Goal: Transaction & Acquisition: Subscribe to service/newsletter

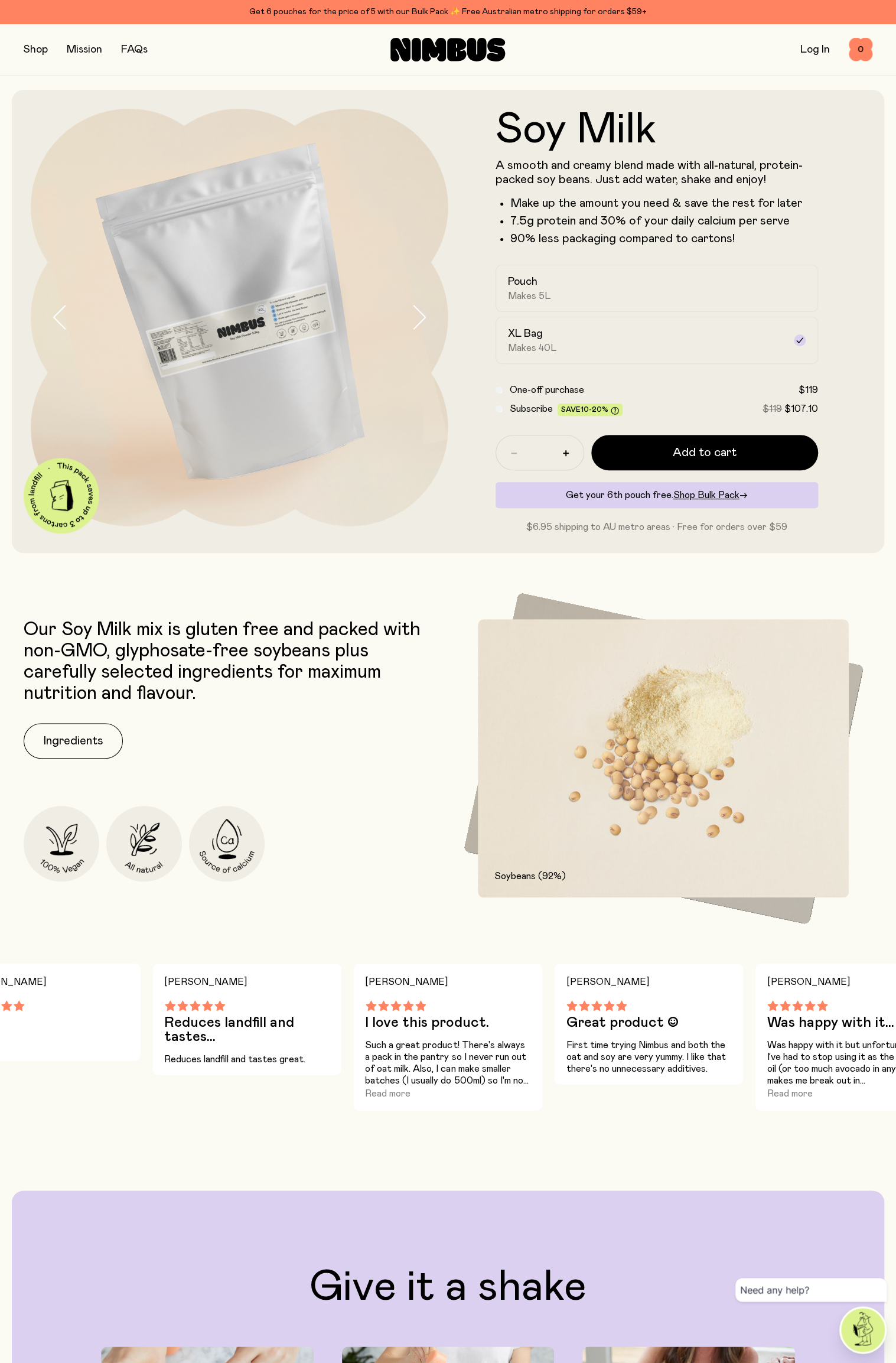
click at [510, 413] on span "Subscribe" at bounding box center [531, 409] width 43 height 10
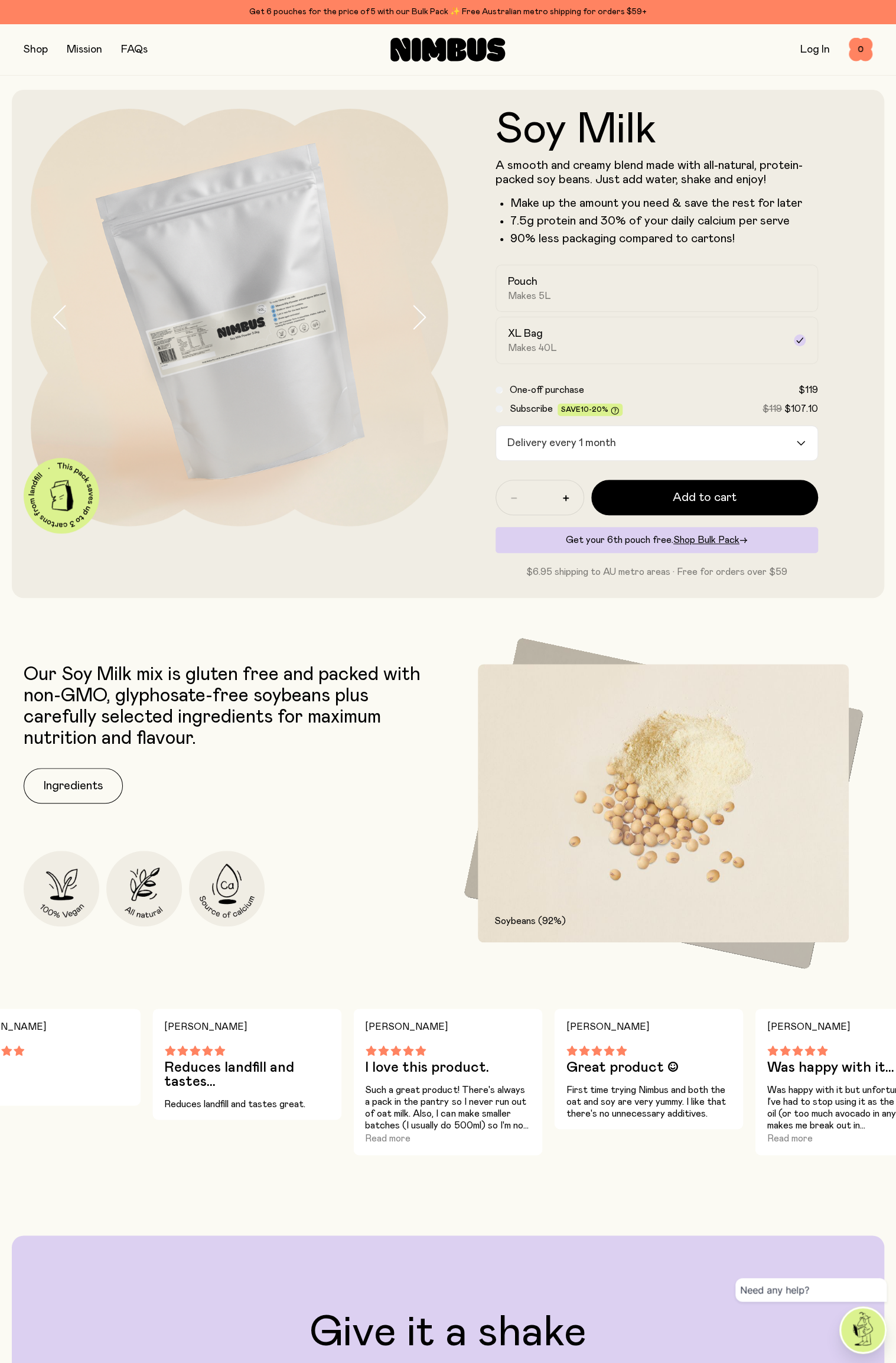
click at [767, 443] on input "Search for option" at bounding box center [708, 443] width 175 height 34
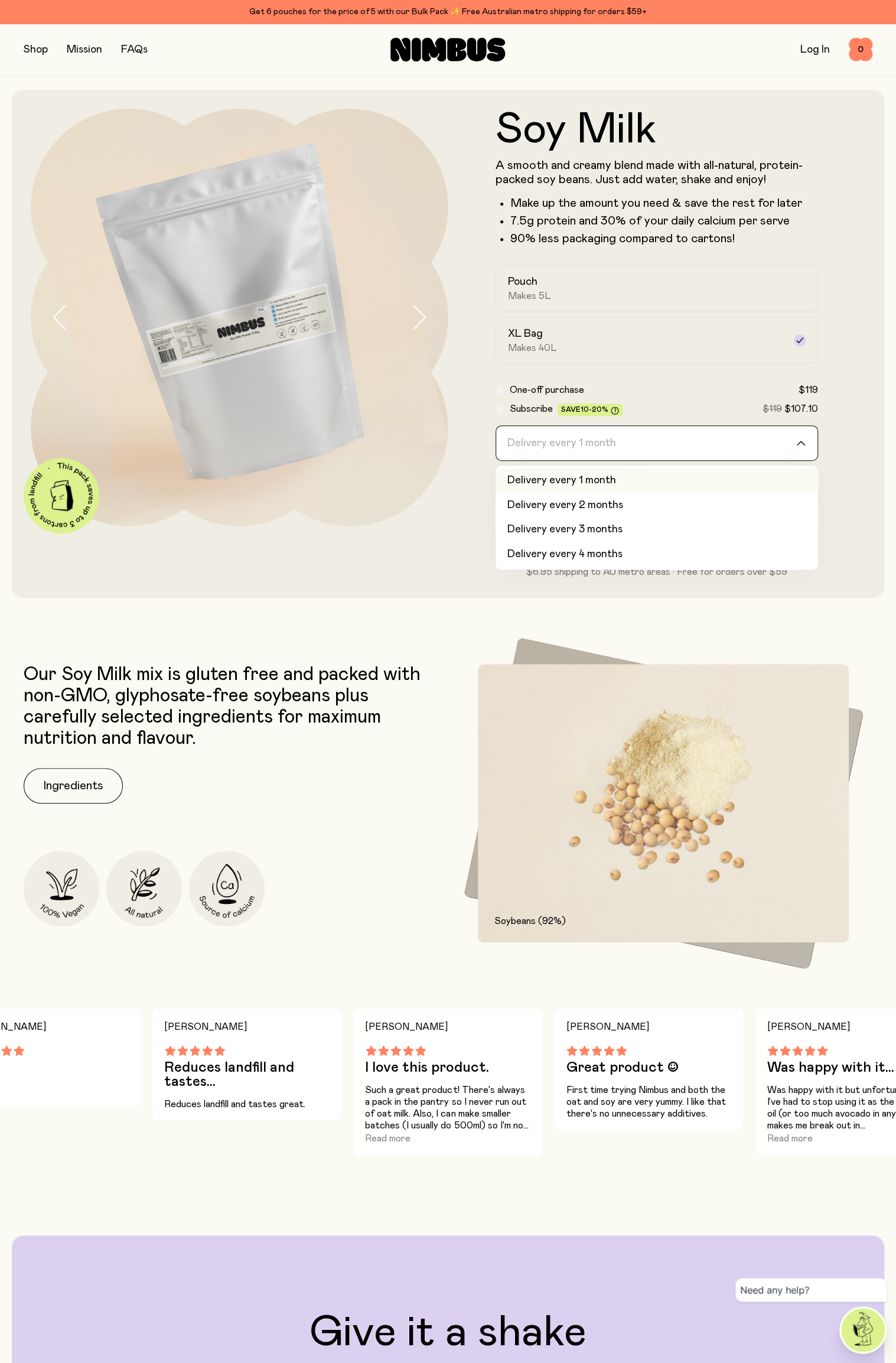
click at [664, 541] on li "Delivery every 3 months" at bounding box center [657, 530] width 323 height 25
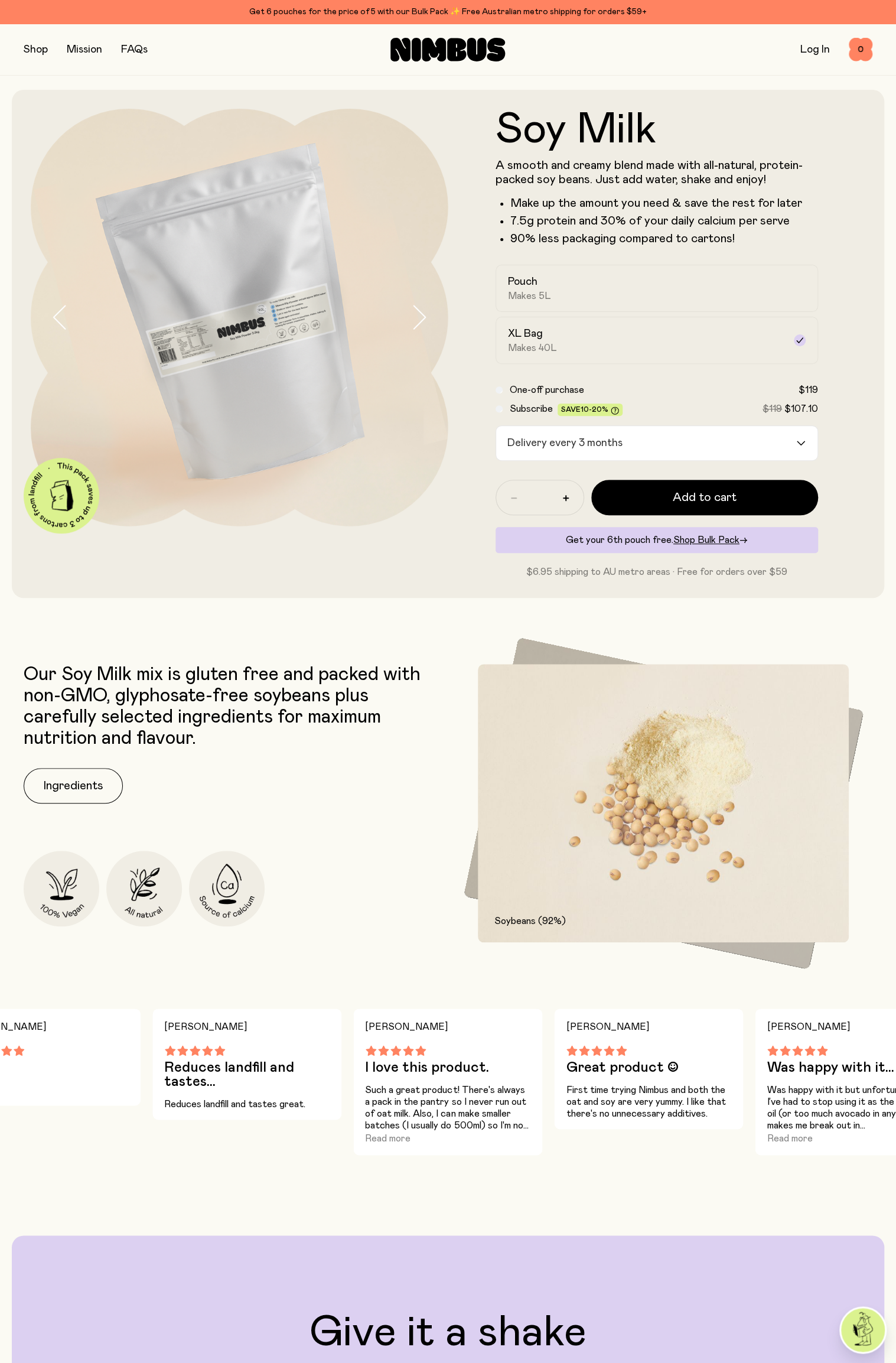
click at [753, 445] on input "Search for option" at bounding box center [711, 443] width 168 height 34
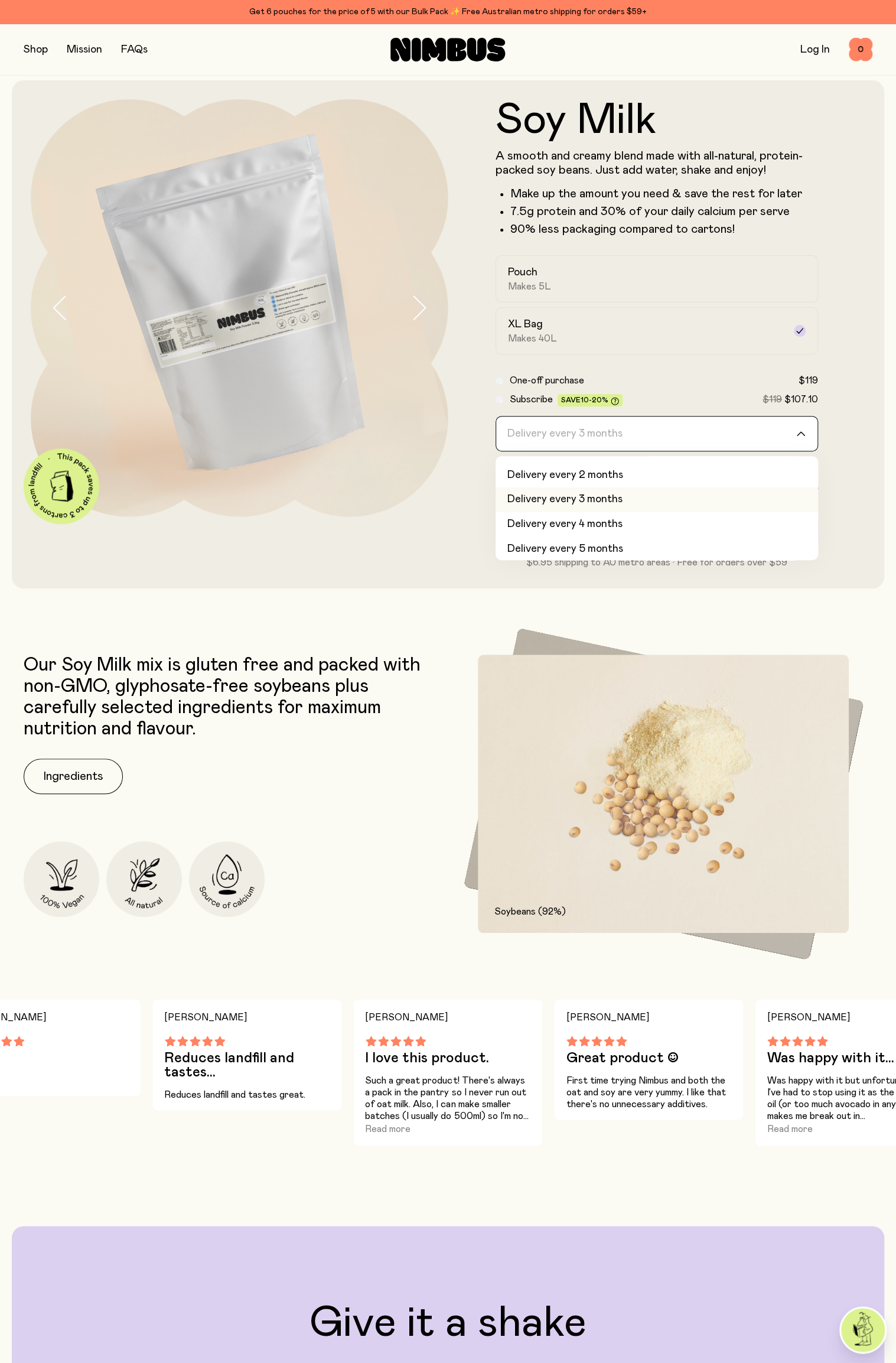
scroll to position [19, 0]
click at [715, 509] on li "Delivery every 3 months" at bounding box center [657, 501] width 323 height 25
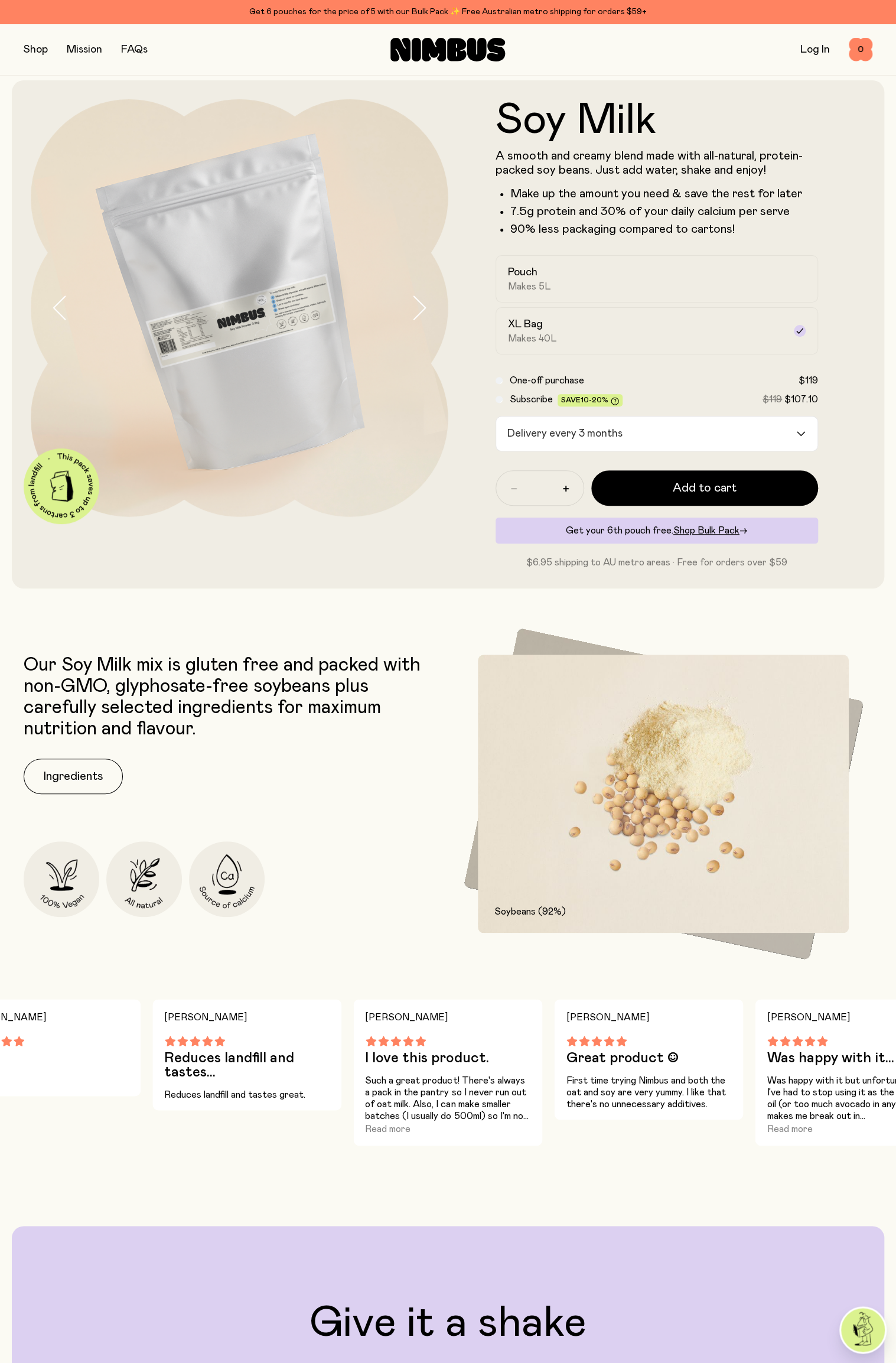
click at [39, 56] on button "button" at bounding box center [36, 50] width 24 height 17
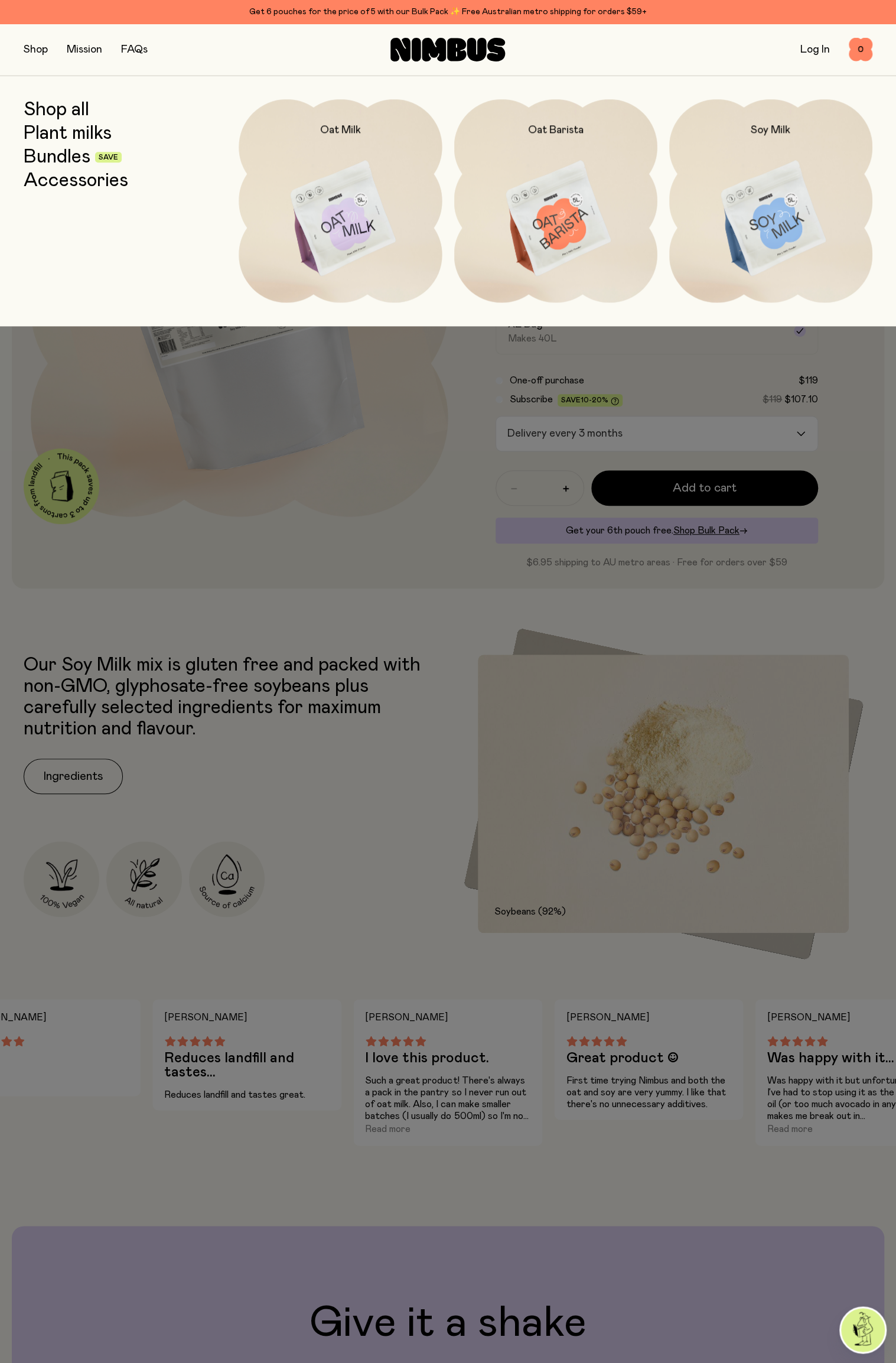
click at [72, 158] on link "Bundles" at bounding box center [57, 157] width 67 height 21
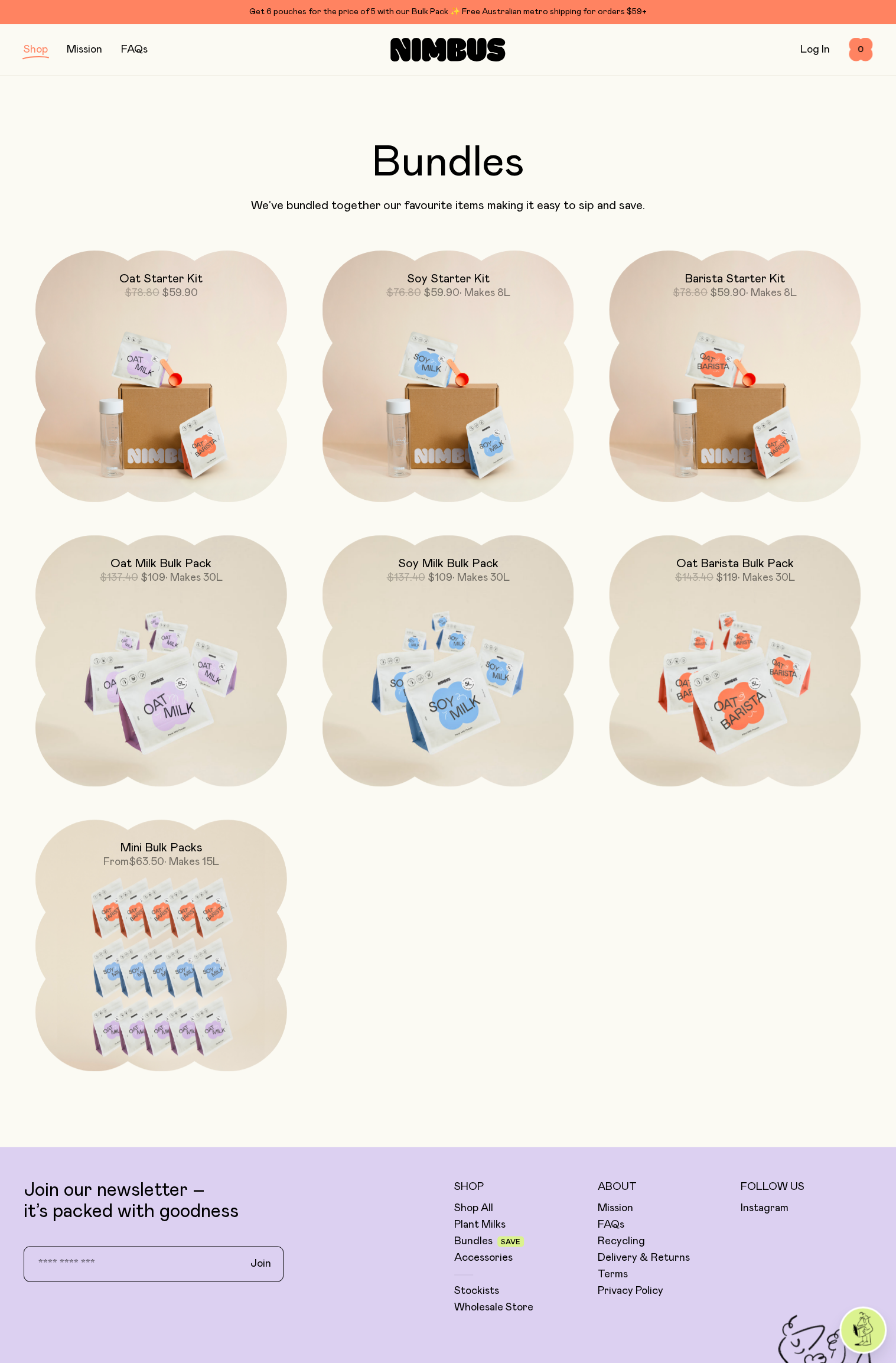
click at [240, 666] on img at bounding box center [161, 682] width 252 height 295
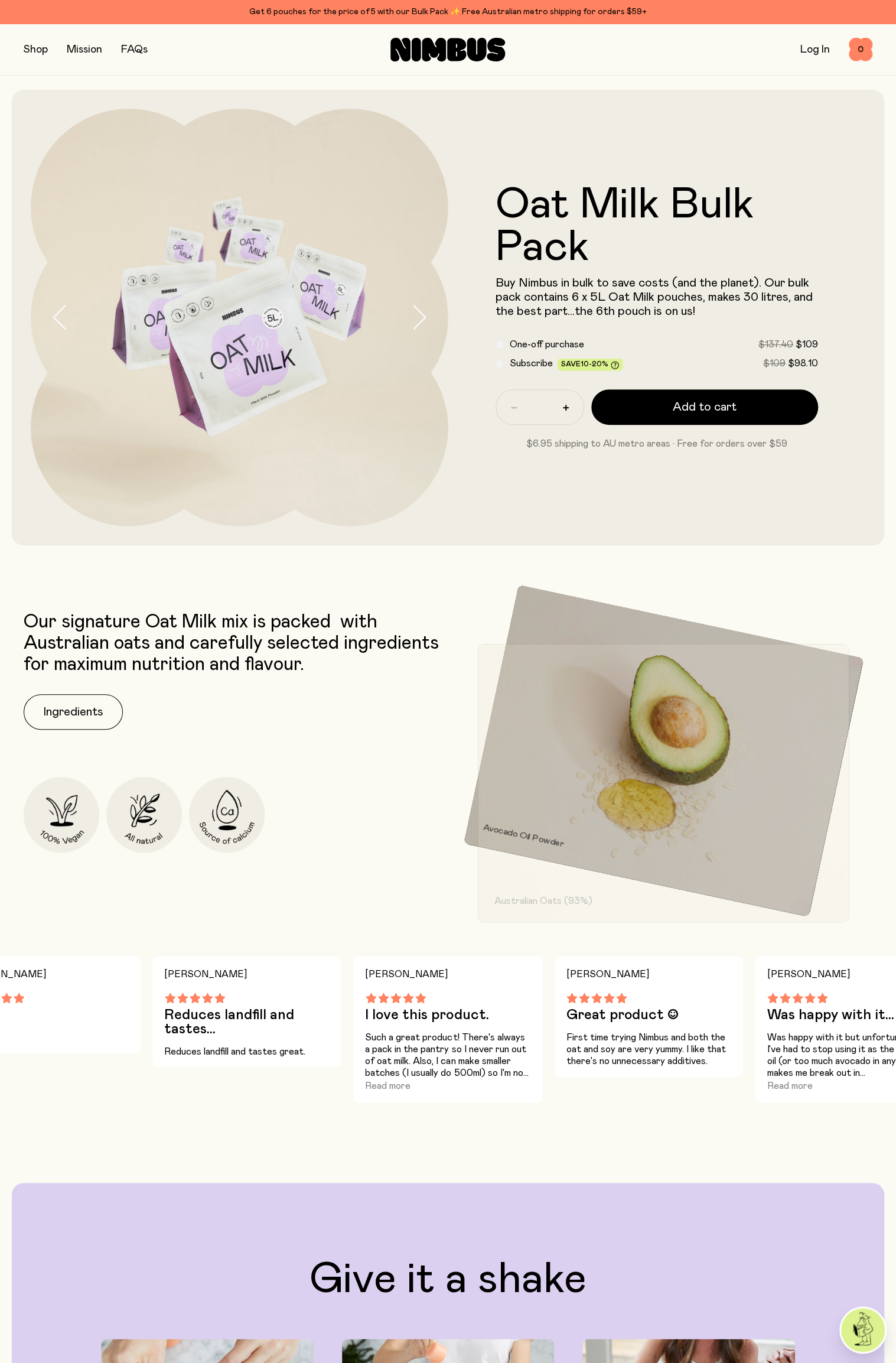
click at [31, 42] on button "button" at bounding box center [36, 50] width 24 height 17
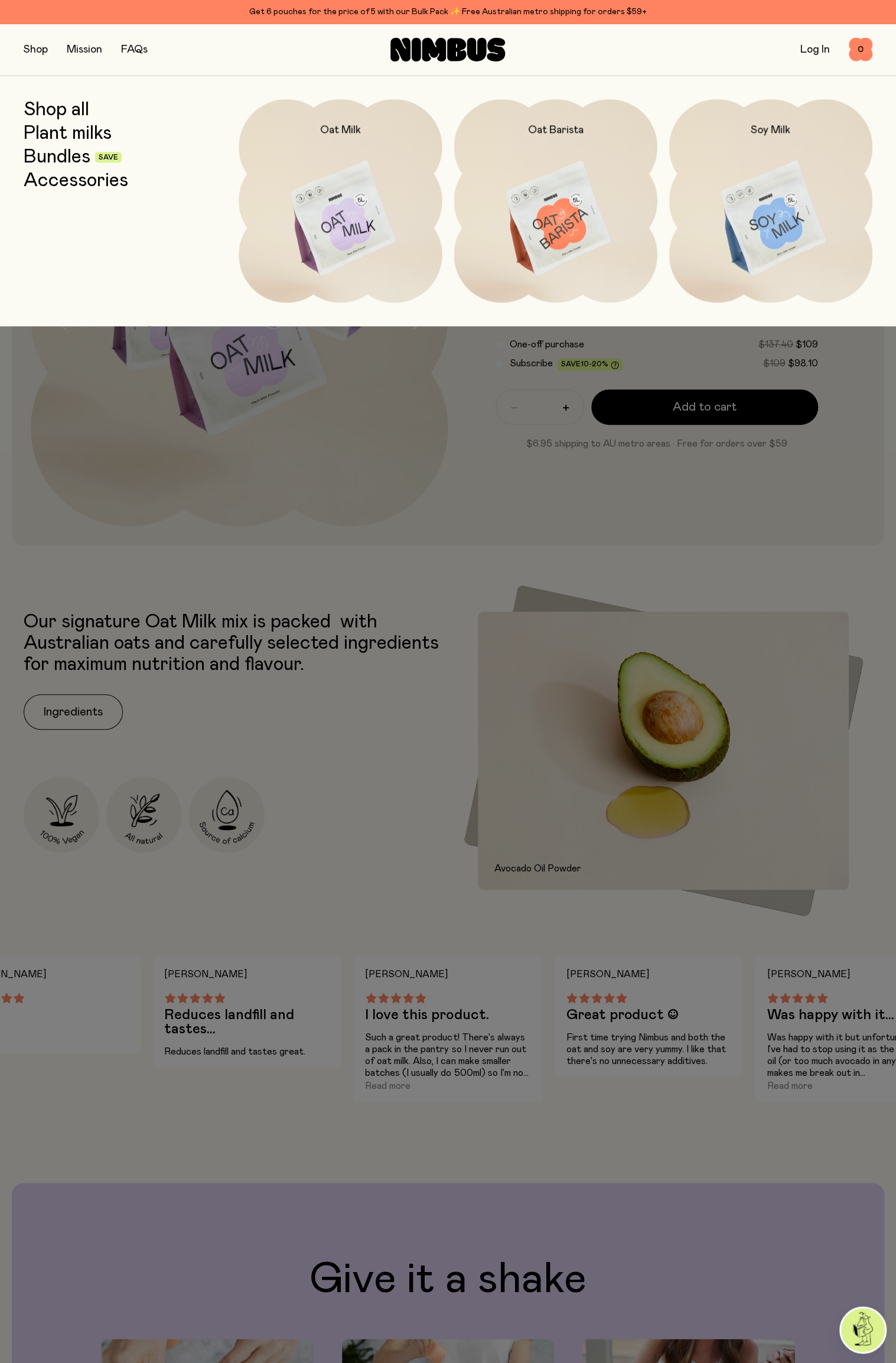
click at [307, 218] on img at bounding box center [339, 219] width 203 height 239
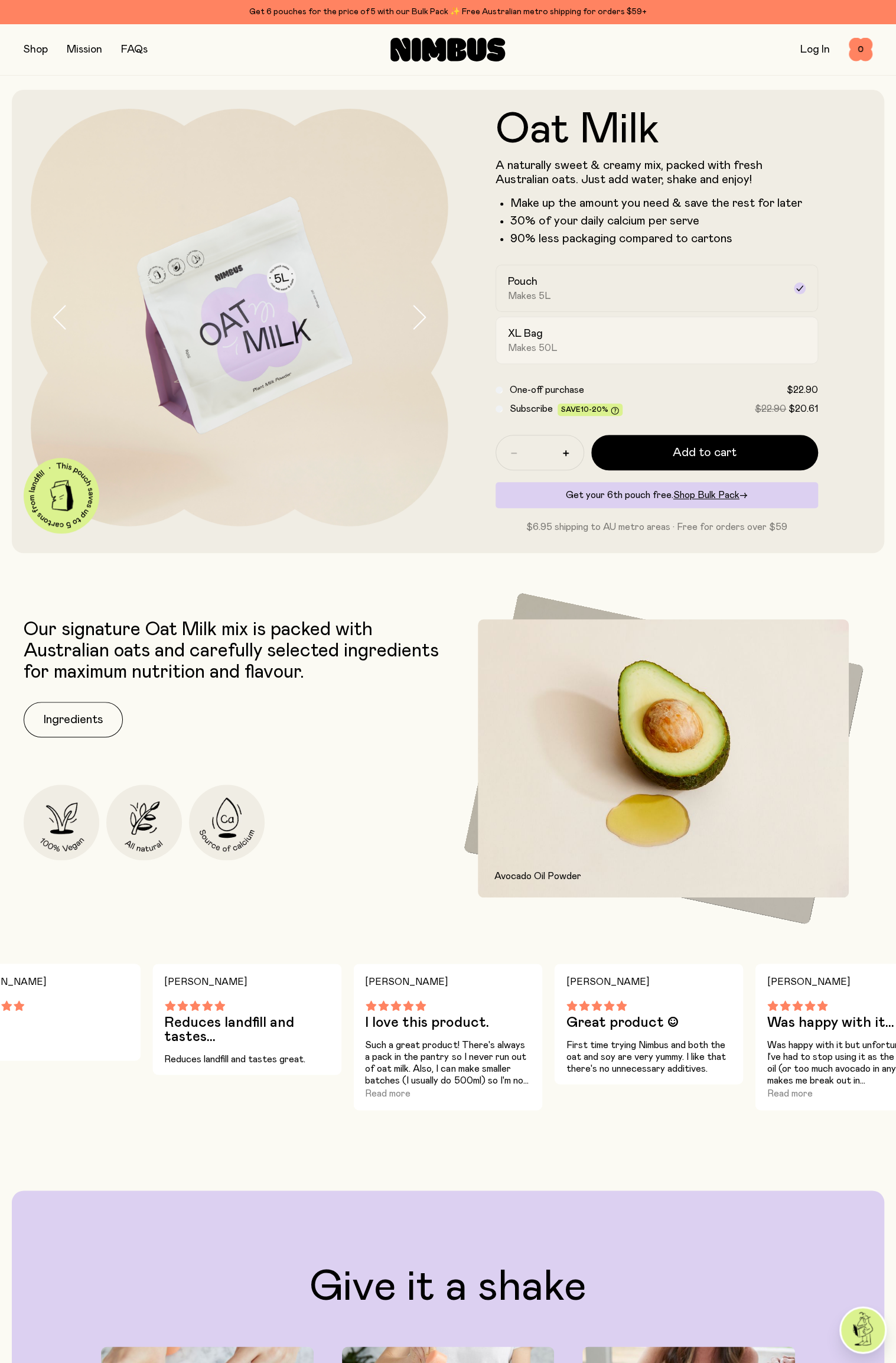
click at [715, 342] on div "XL Bag Makes 50L" at bounding box center [646, 340] width 277 height 27
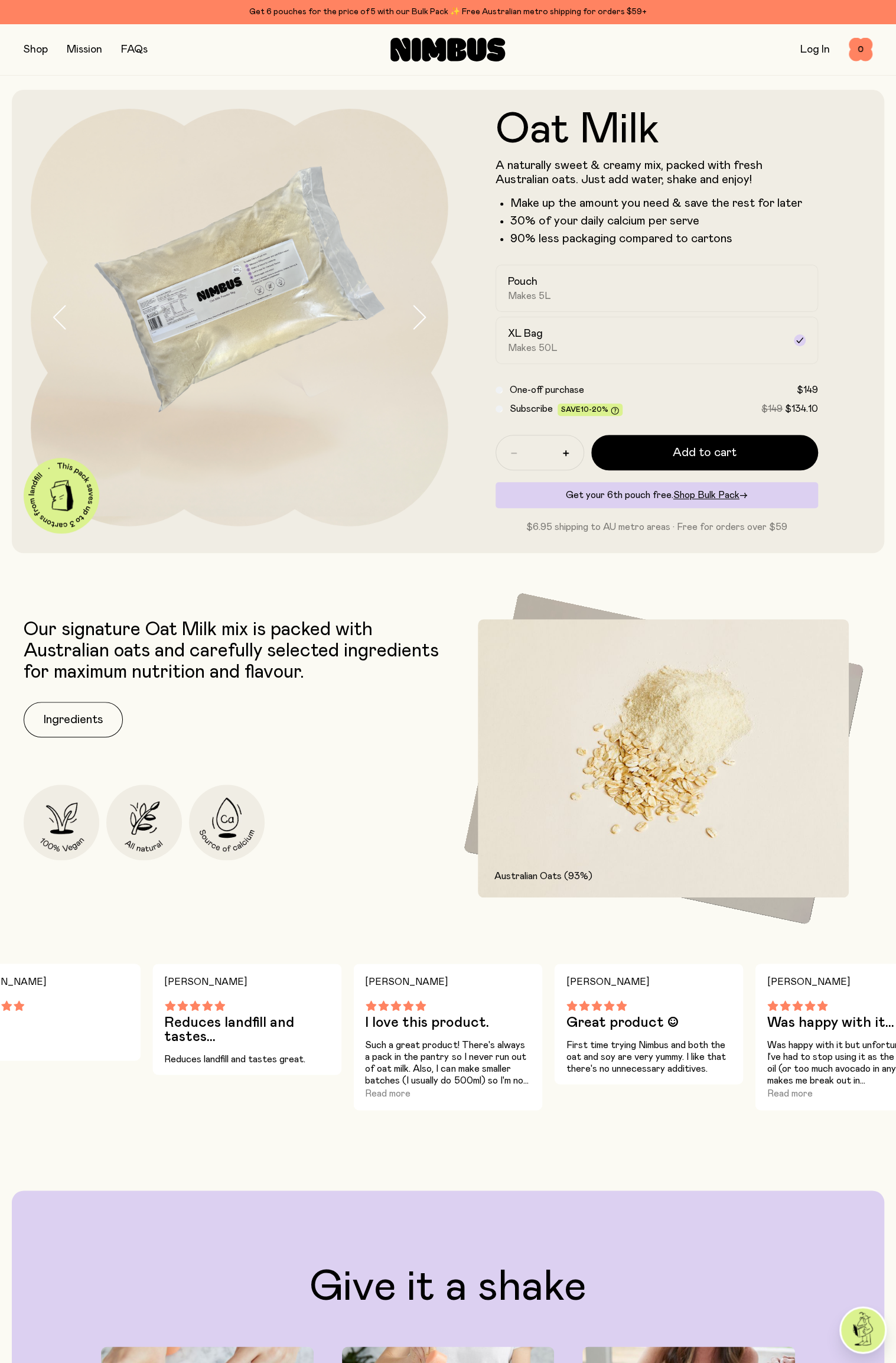
click at [28, 47] on button "button" at bounding box center [36, 50] width 24 height 17
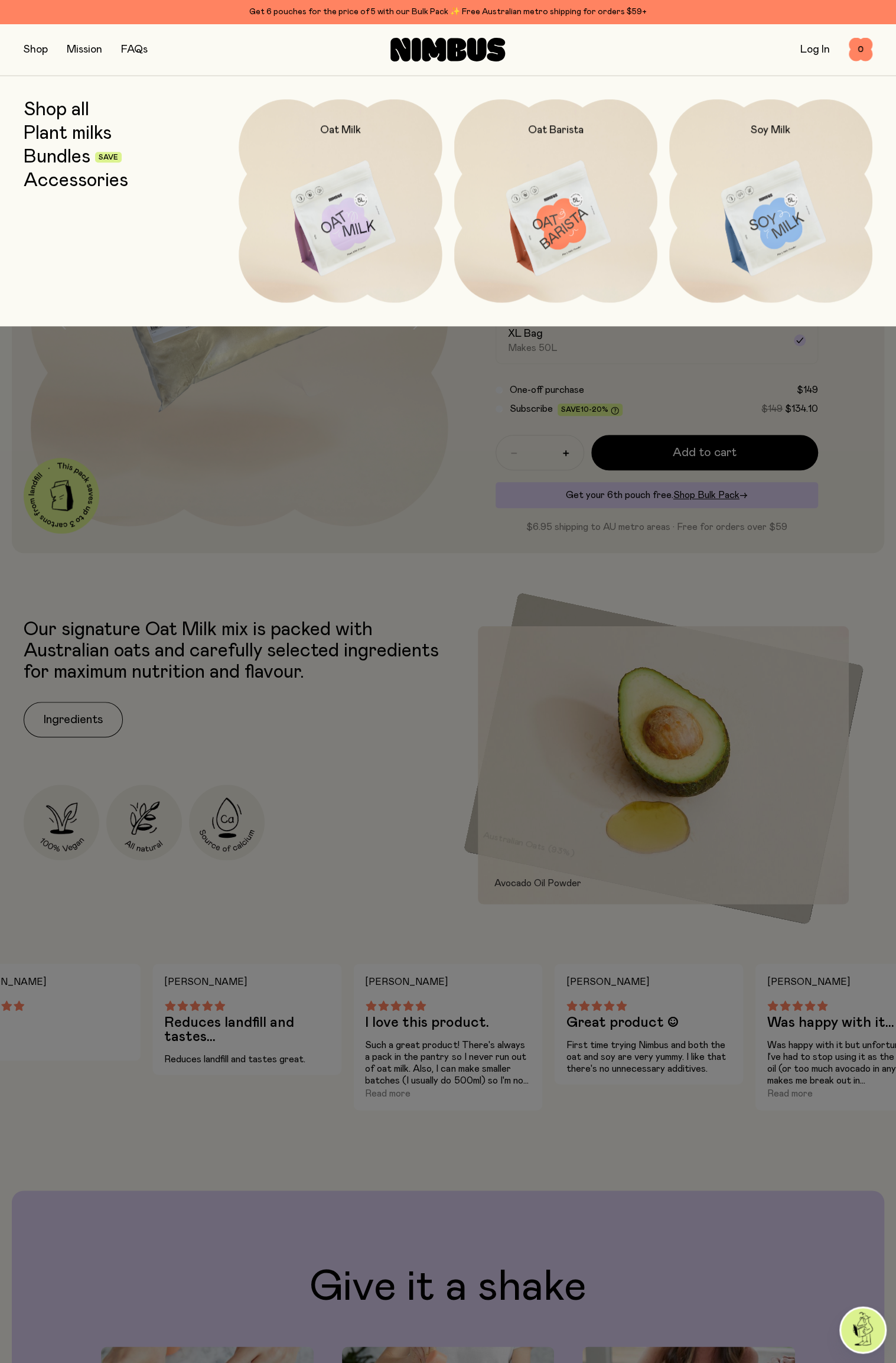
click at [753, 232] on img at bounding box center [770, 219] width 203 height 239
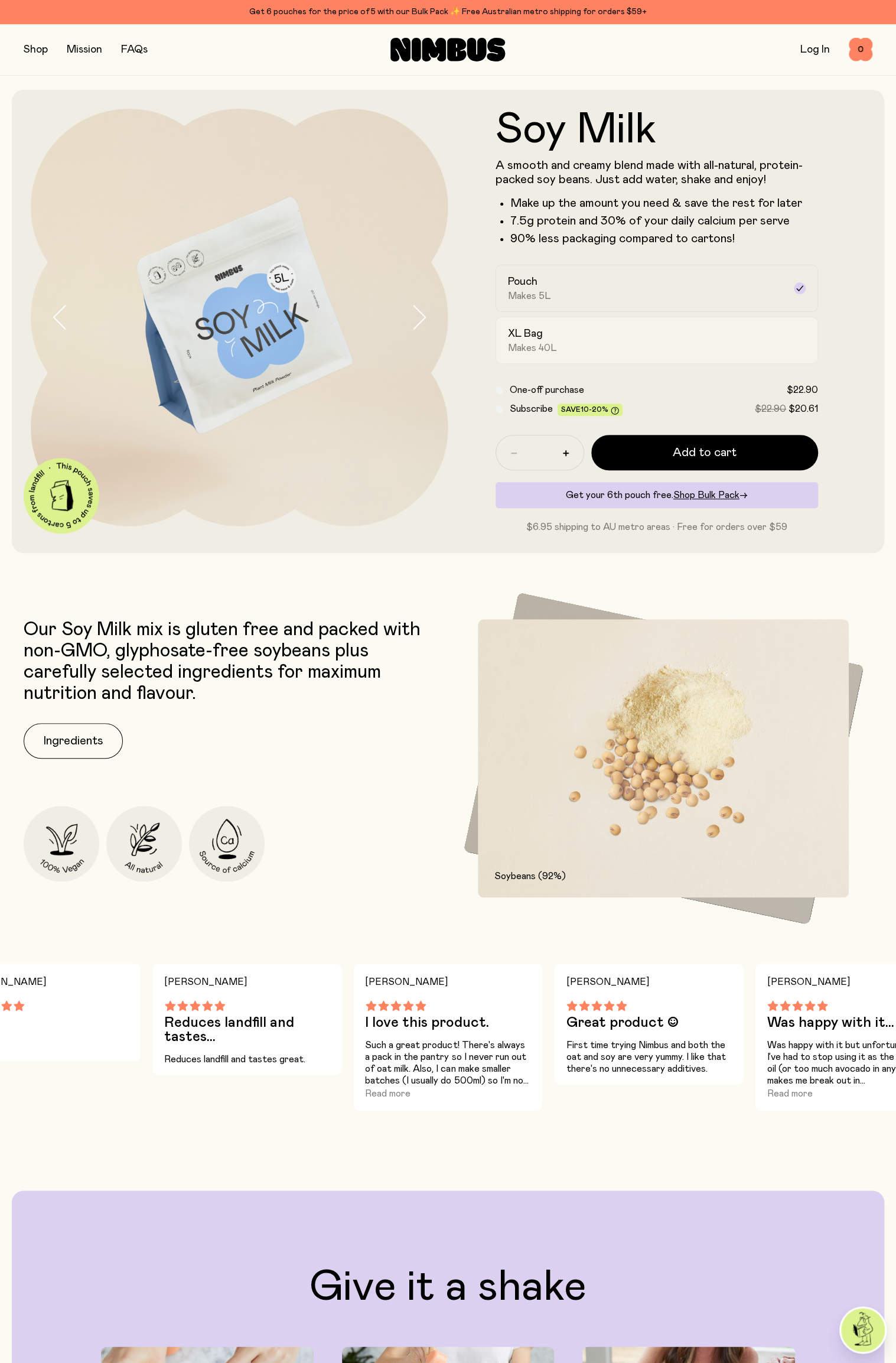
click at [534, 350] on span "Makes 40L" at bounding box center [532, 348] width 49 height 12
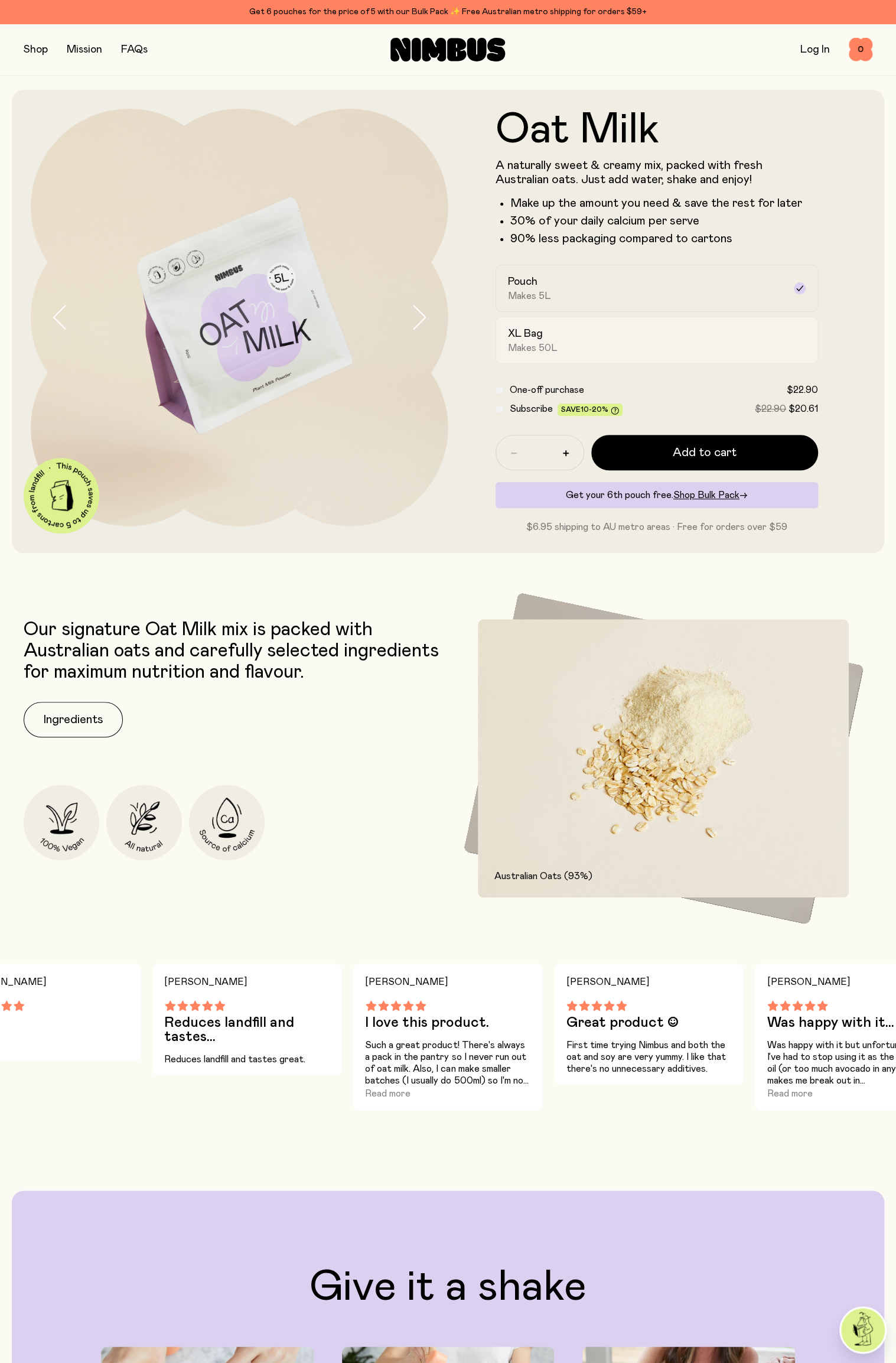
click at [555, 346] on span "Makes 50L" at bounding box center [532, 348] width 49 height 12
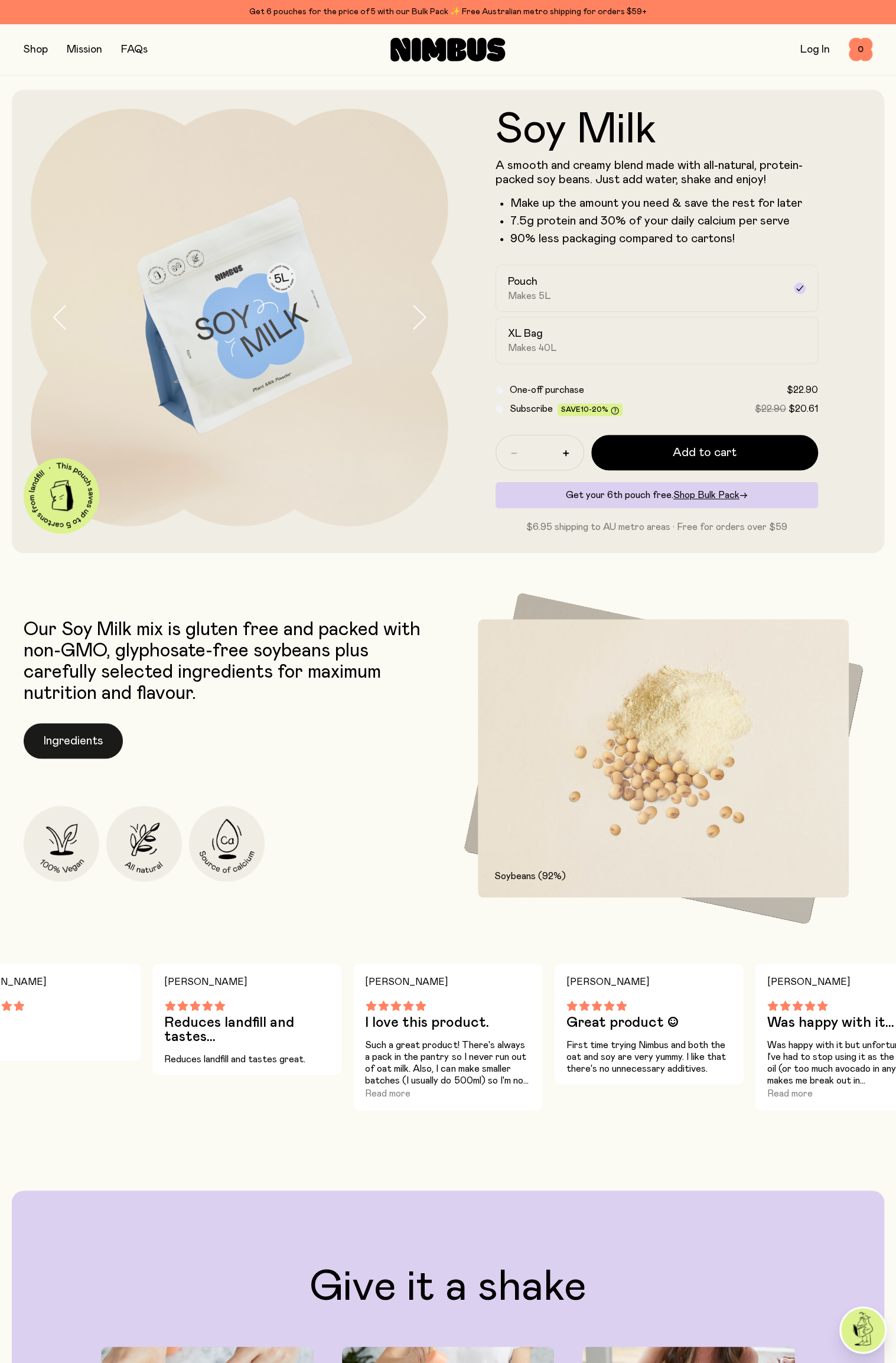
click at [60, 748] on button "Ingredients" at bounding box center [73, 740] width 99 height 35
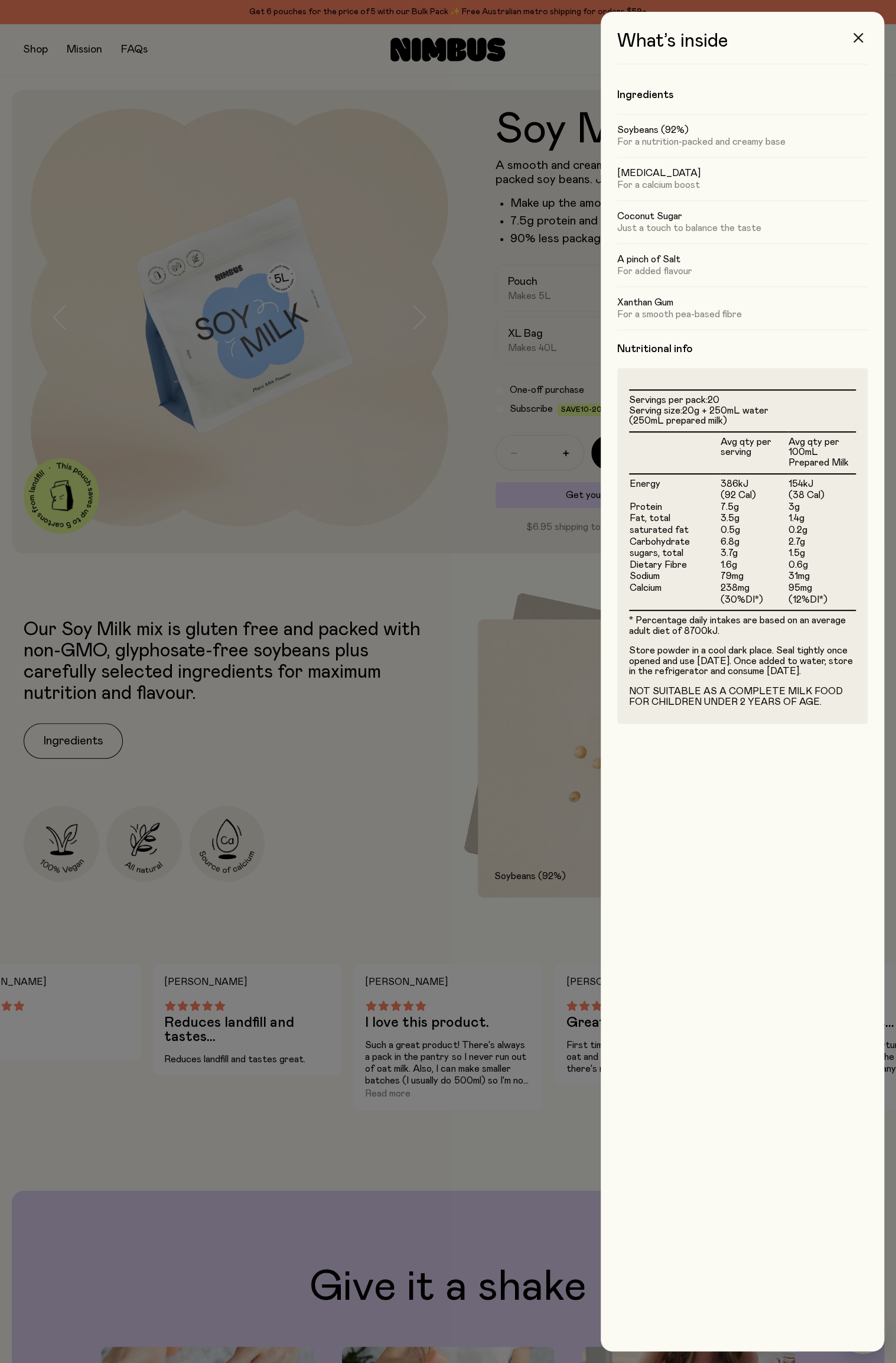
click at [400, 741] on div at bounding box center [448, 681] width 896 height 1363
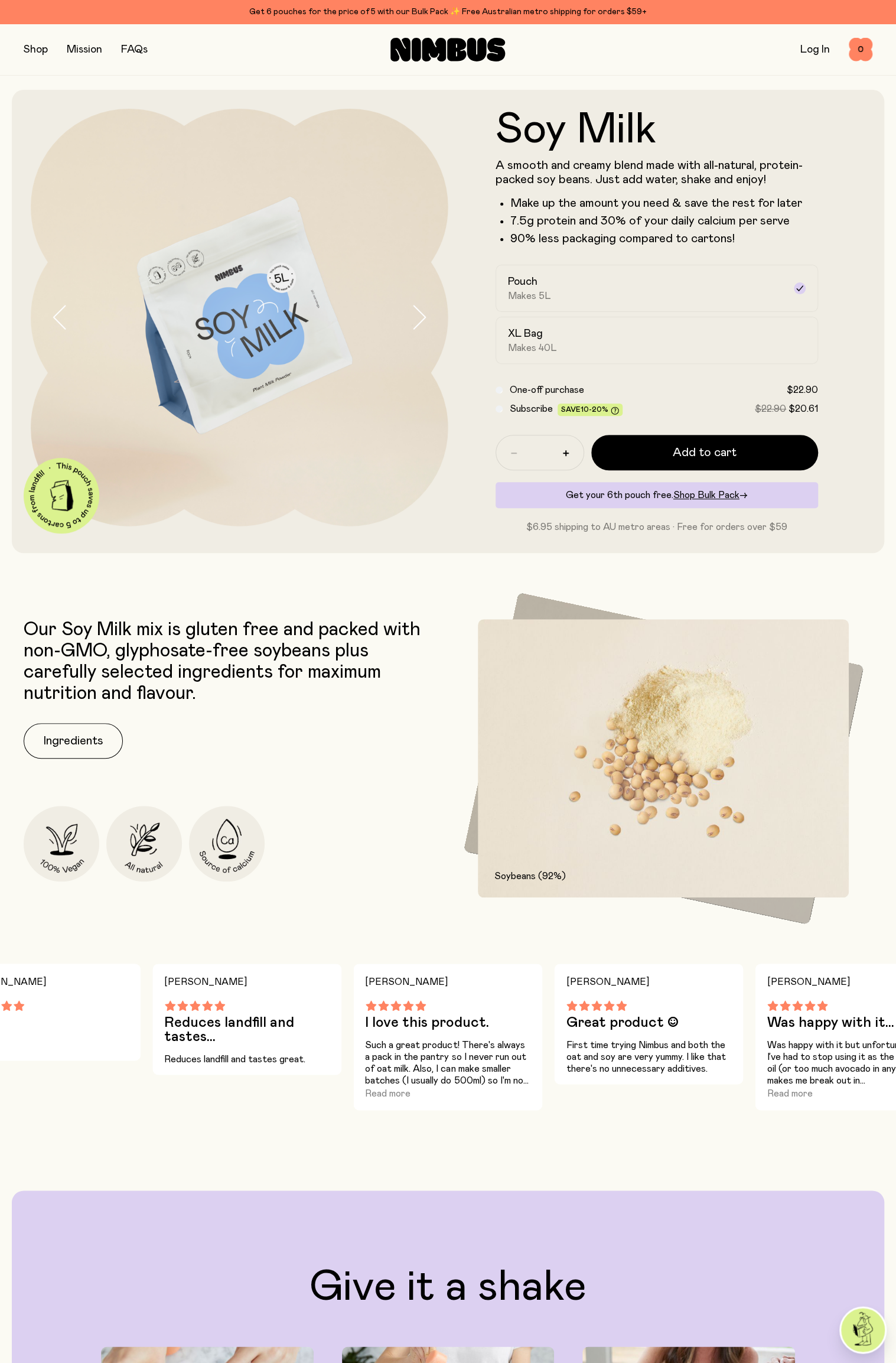
click at [511, 411] on span "Subscribe" at bounding box center [531, 409] width 43 height 10
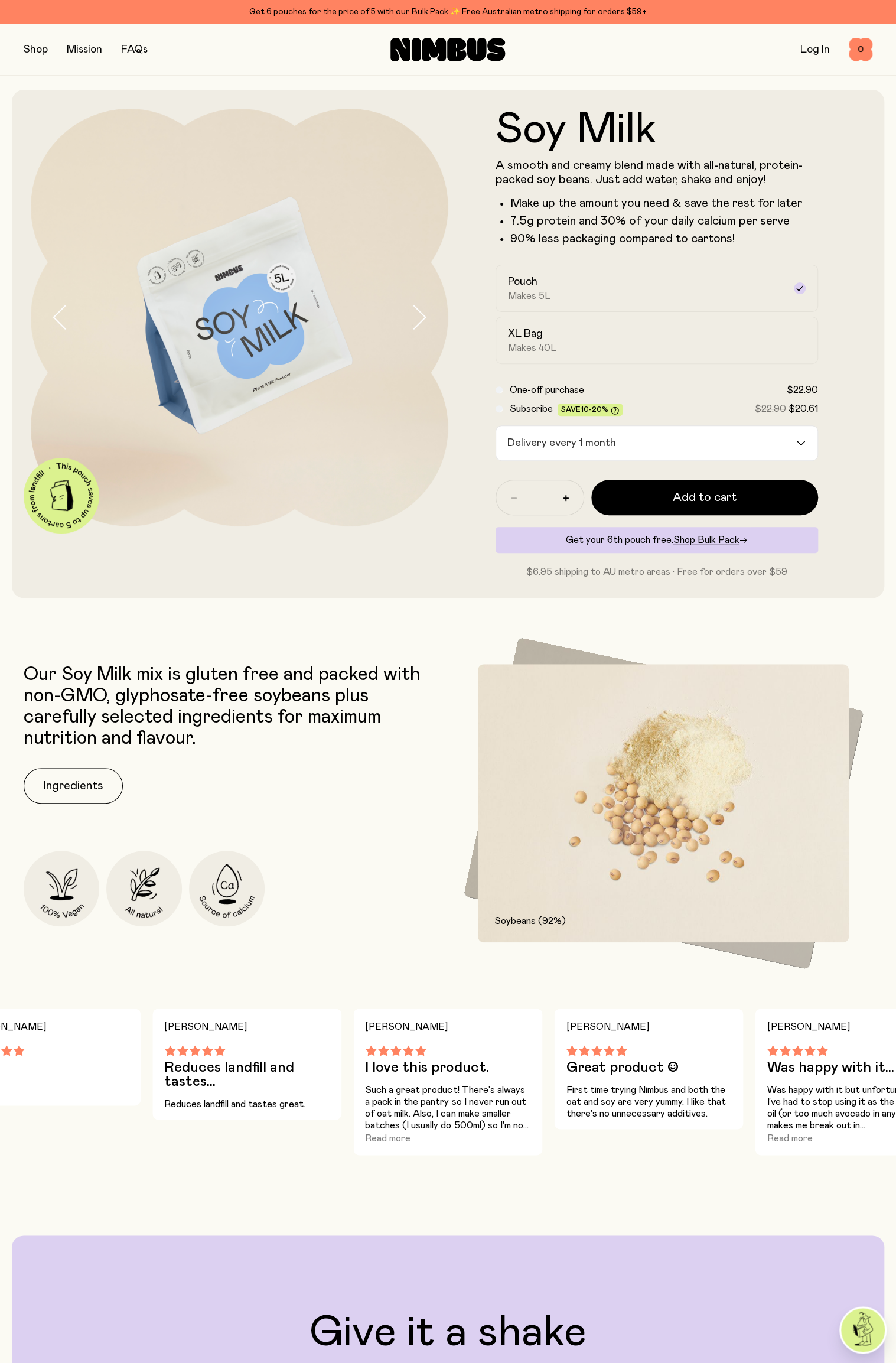
click at [765, 454] on input "Search for option" at bounding box center [708, 443] width 175 height 34
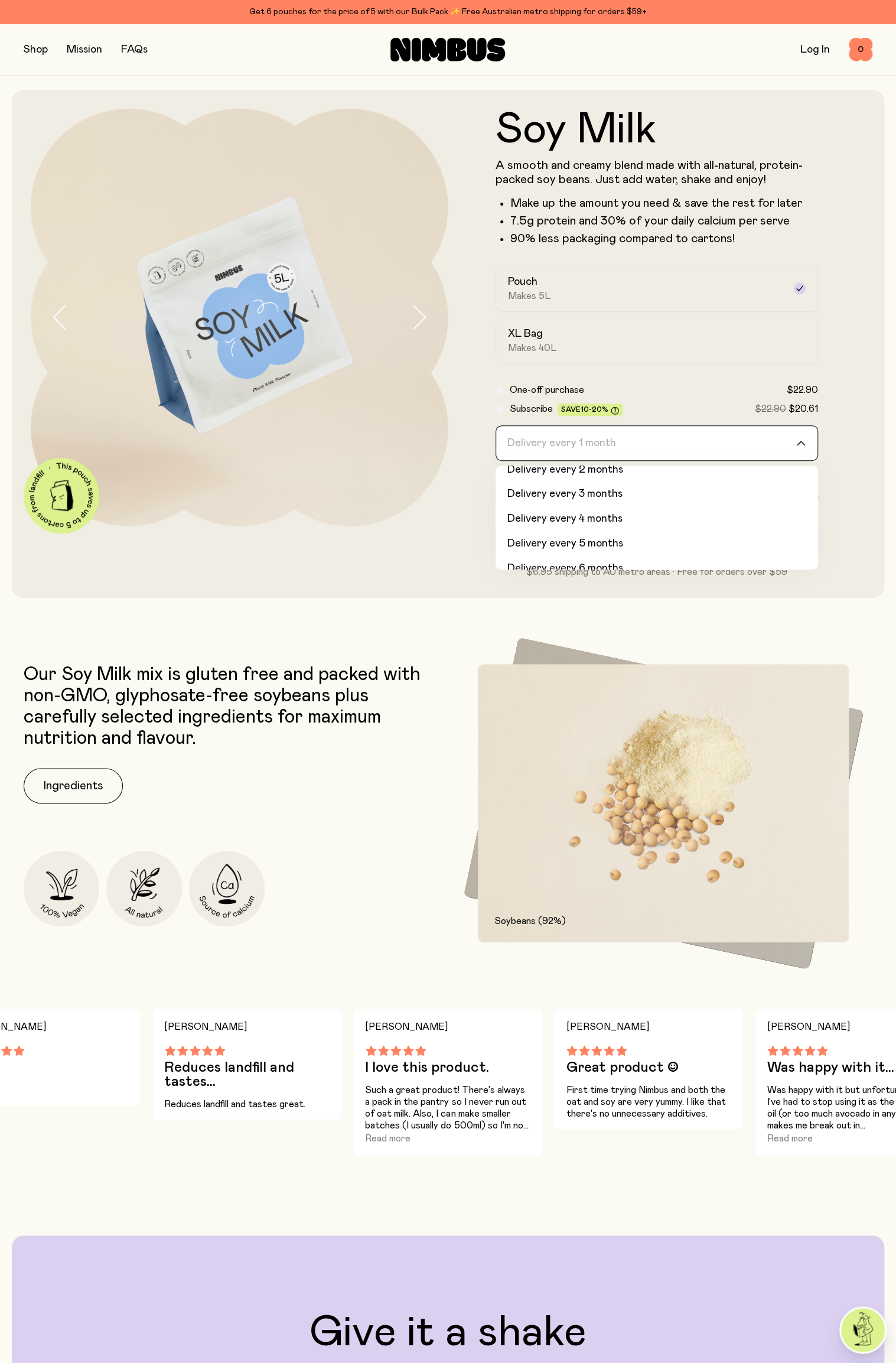
scroll to position [49, 0]
click at [657, 562] on li "Delivery every 6 months" at bounding box center [657, 554] width 323 height 25
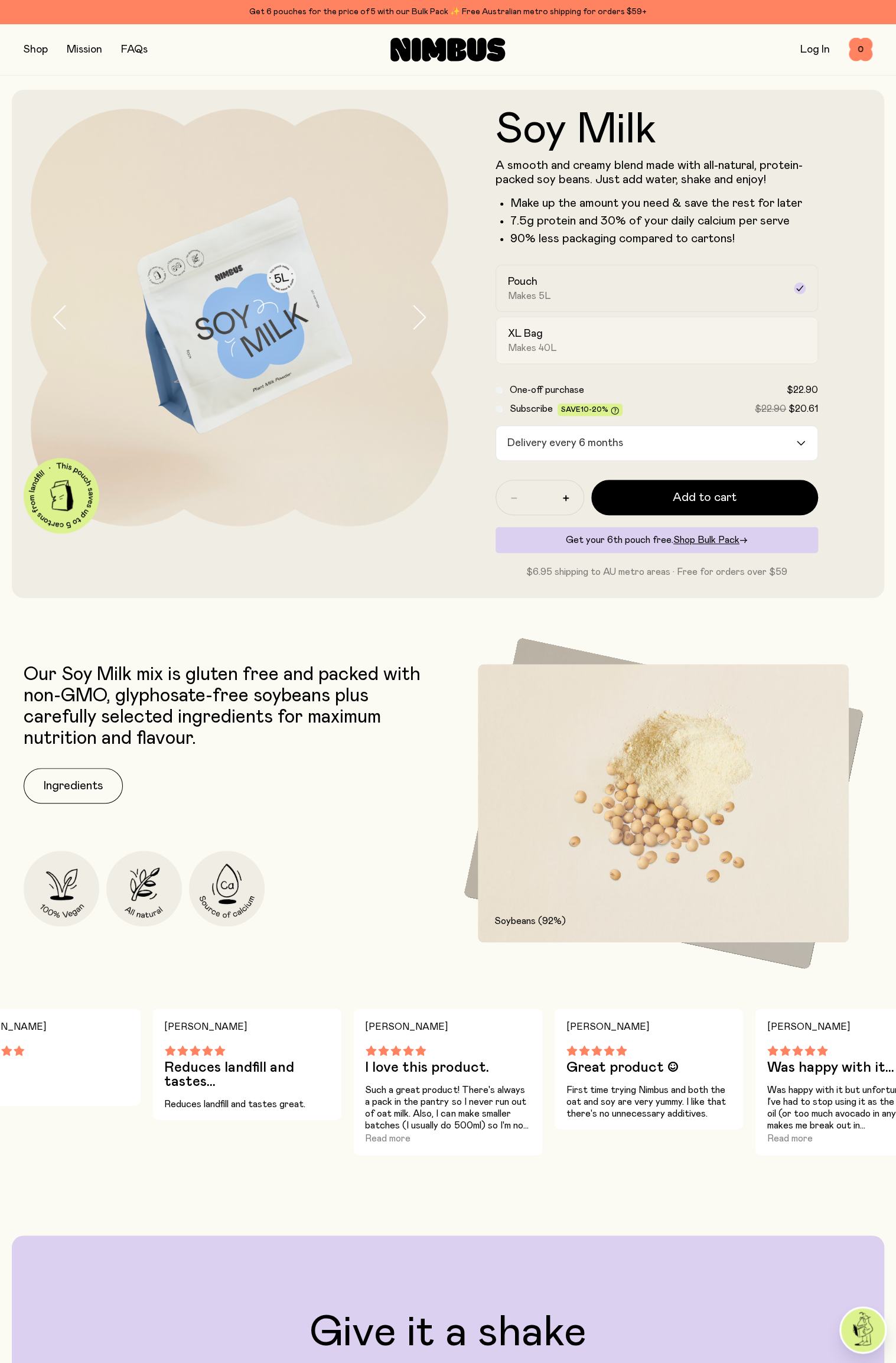
click at [749, 344] on div "XL Bag Makes 40L" at bounding box center [646, 340] width 277 height 27
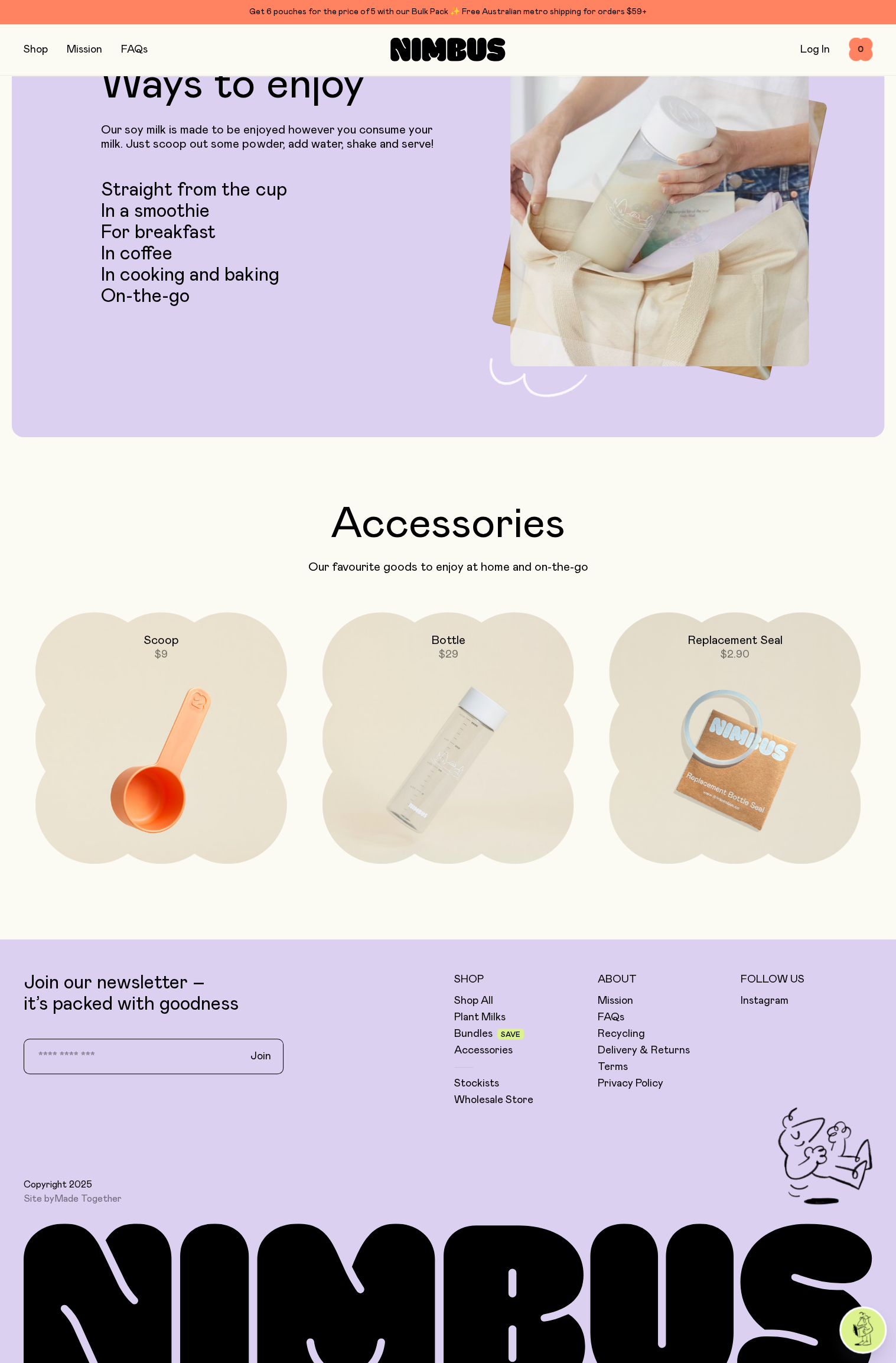
scroll to position [2208, 0]
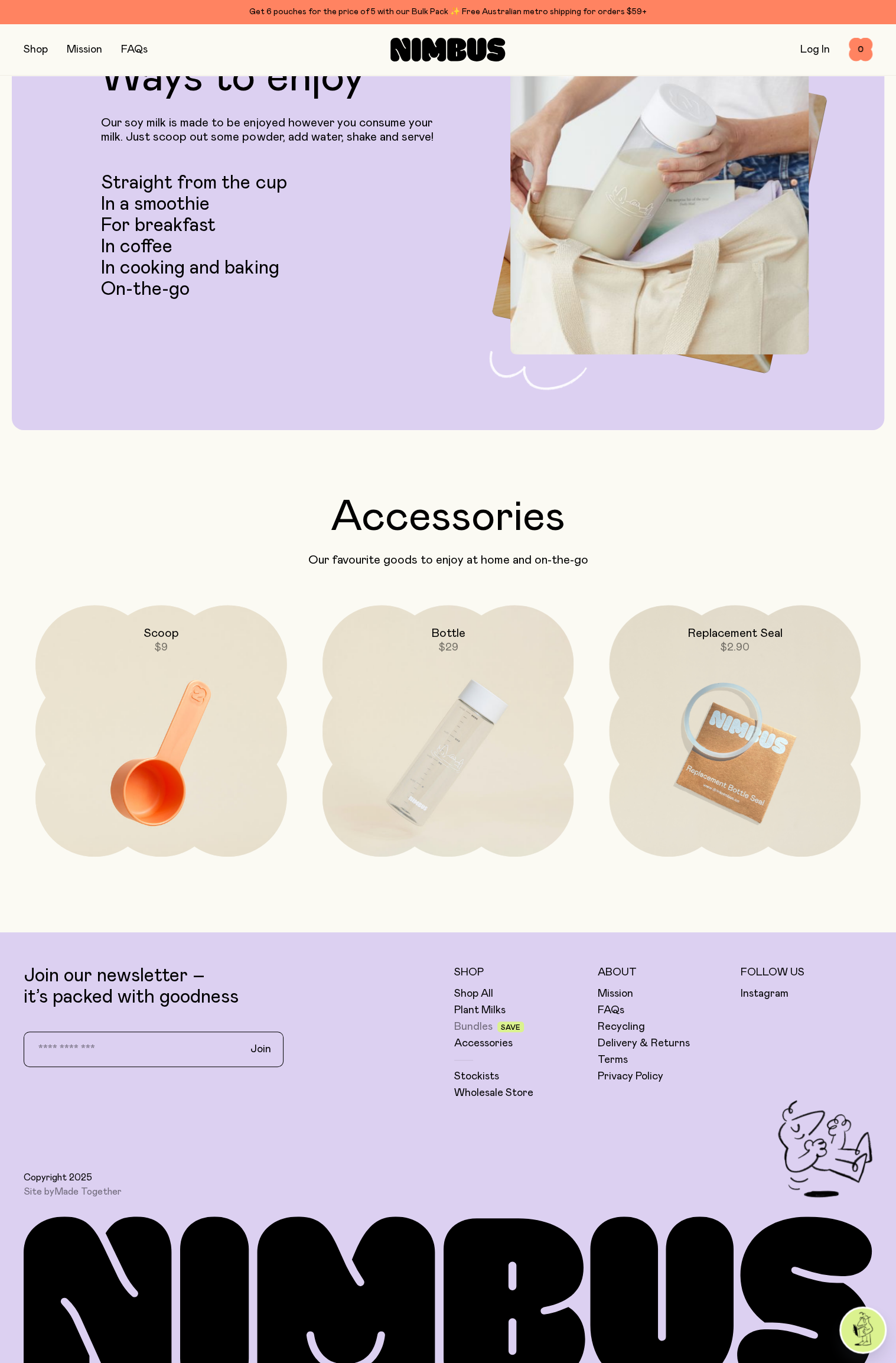
click at [486, 1030] on link "Bundles" at bounding box center [473, 1027] width 38 height 14
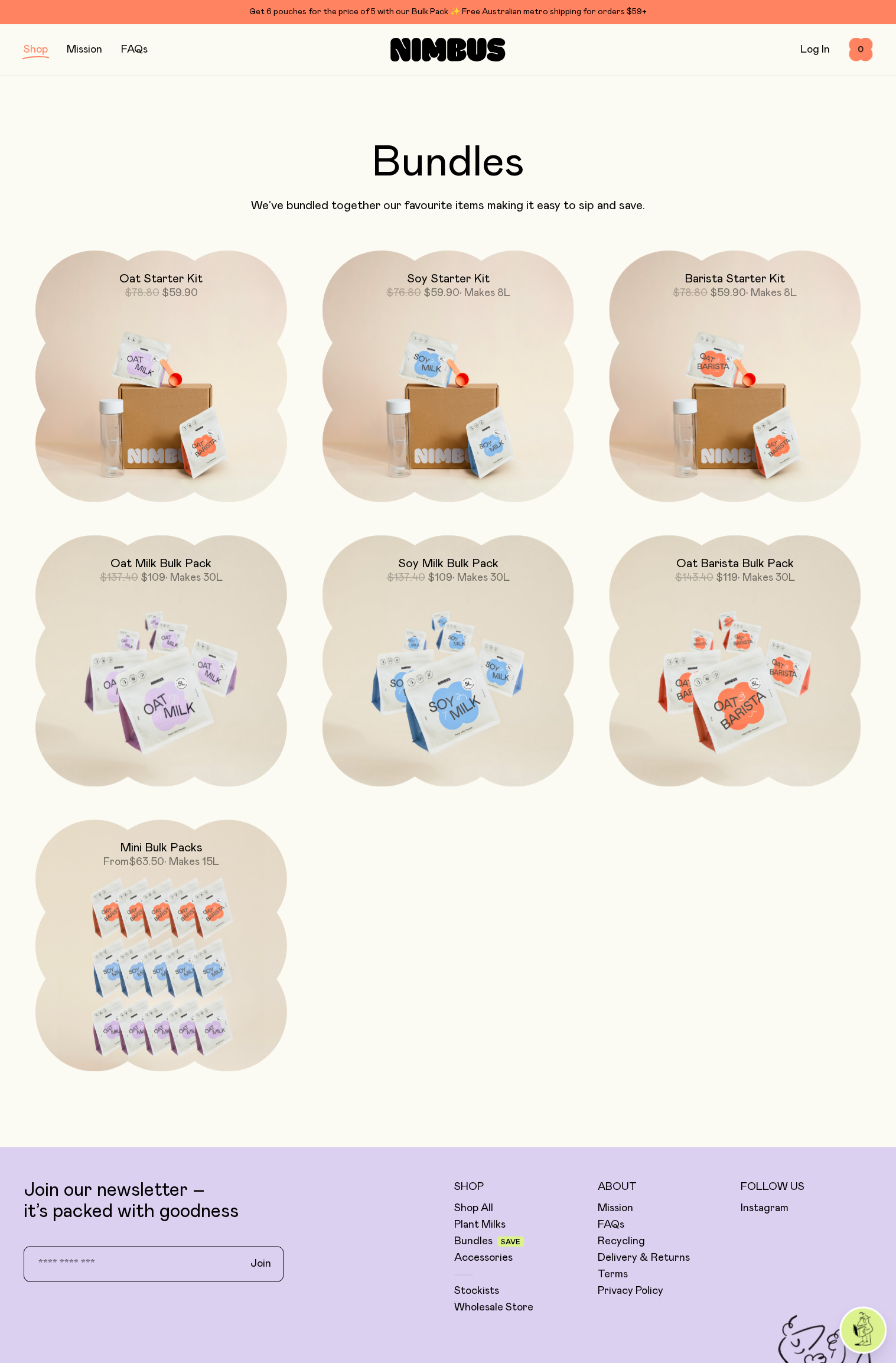
click at [173, 448] on img at bounding box center [161, 398] width 252 height 295
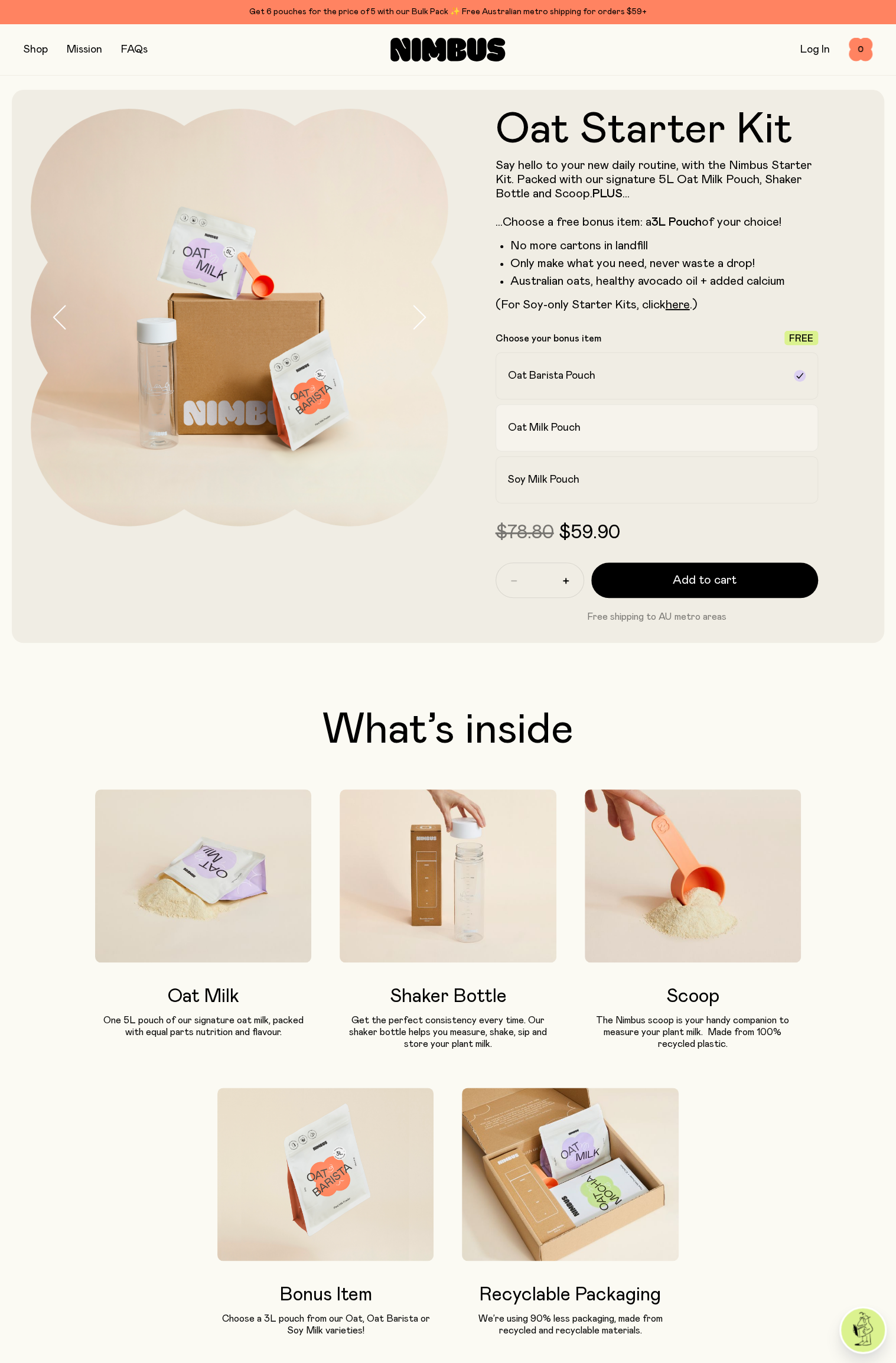
click at [622, 433] on div "Oat Milk Pouch" at bounding box center [646, 427] width 277 height 14
